Goal: Transaction & Acquisition: Subscribe to service/newsletter

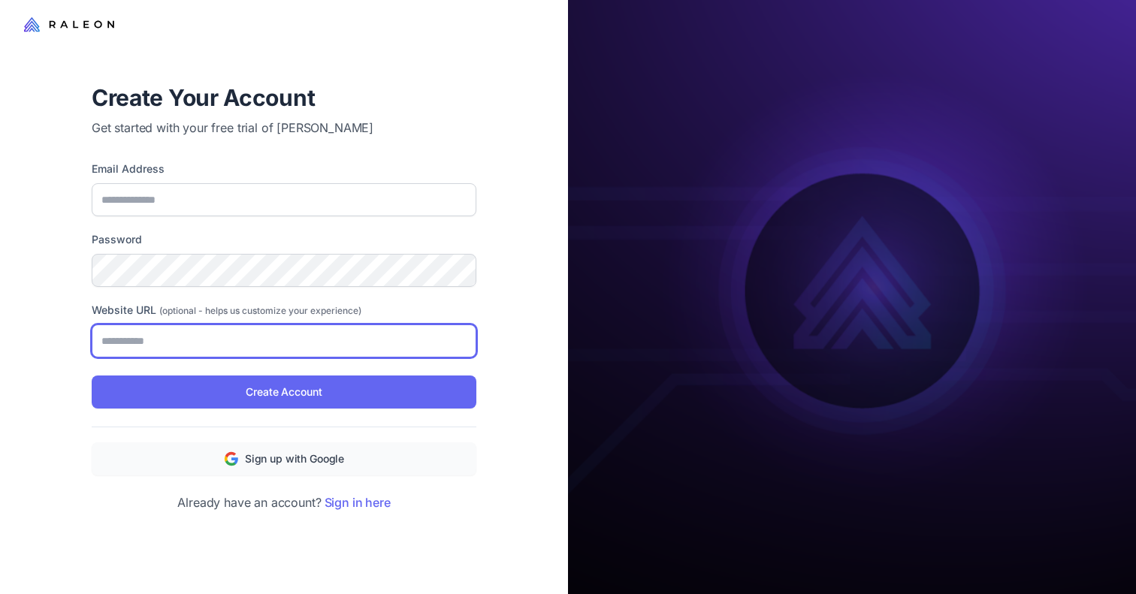
click at [283, 334] on input "Website URL (optional - helps us customize your experience)" at bounding box center [284, 341] width 385 height 33
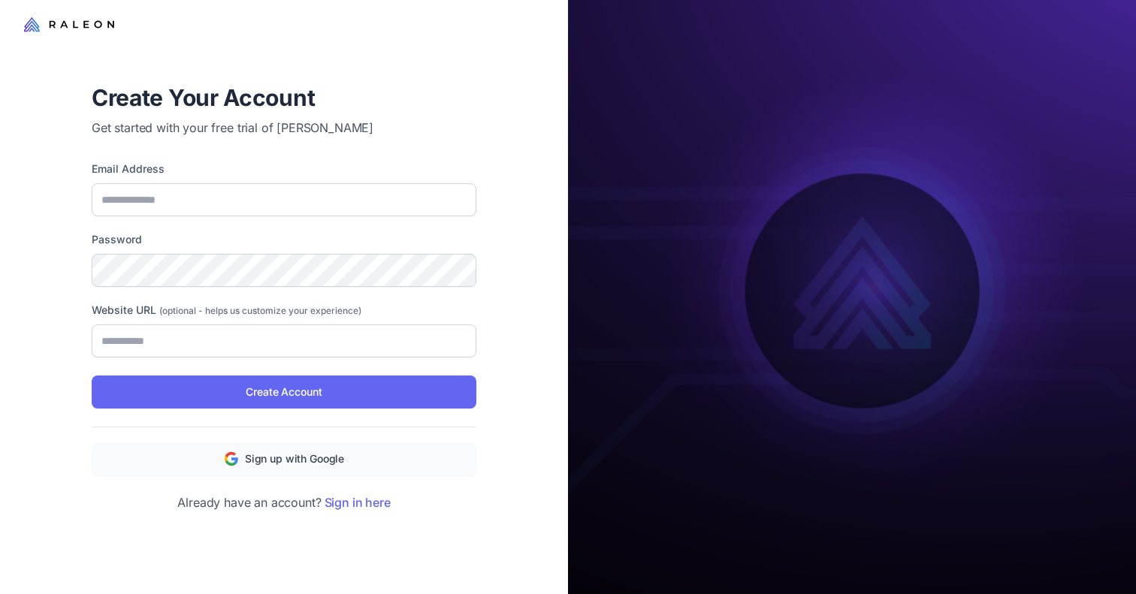
click at [293, 307] on span "(optional - helps us customize your experience)" at bounding box center [260, 310] width 202 height 11
click at [293, 325] on input "Website URL (optional - helps us customize your experience)" at bounding box center [284, 341] width 385 height 33
click at [286, 308] on span "(optional - helps us customize your experience)" at bounding box center [260, 310] width 202 height 11
click at [286, 325] on input "Website URL (optional - helps us customize your experience)" at bounding box center [284, 341] width 385 height 33
